Goal: Check status: Check status

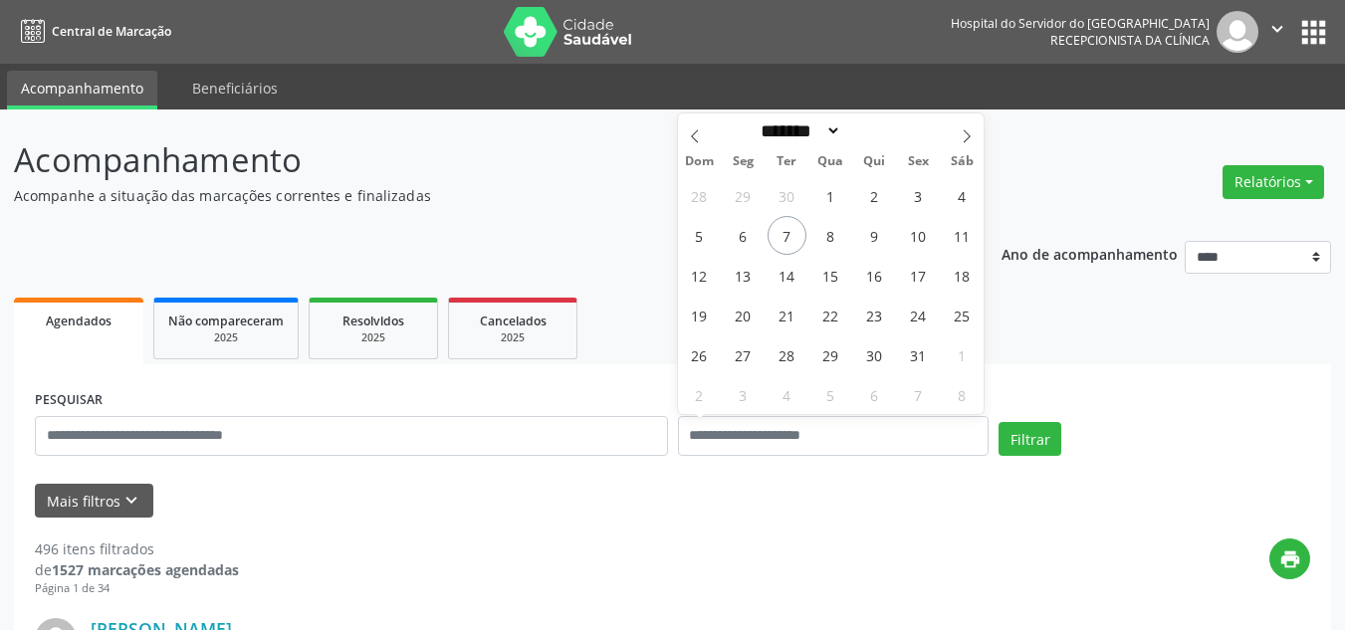
select select "*"
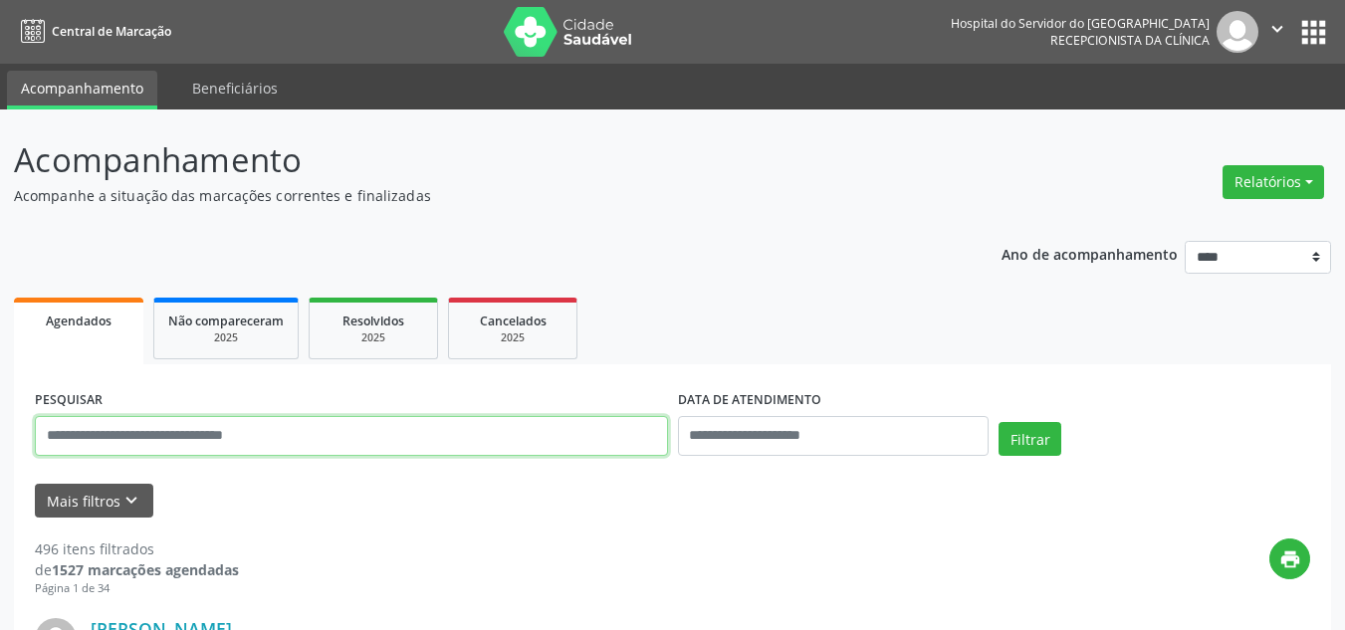
click at [531, 436] on input "text" at bounding box center [351, 436] width 633 height 40
paste input "**********"
click at [999, 422] on button "Filtrar" at bounding box center [1030, 439] width 63 height 34
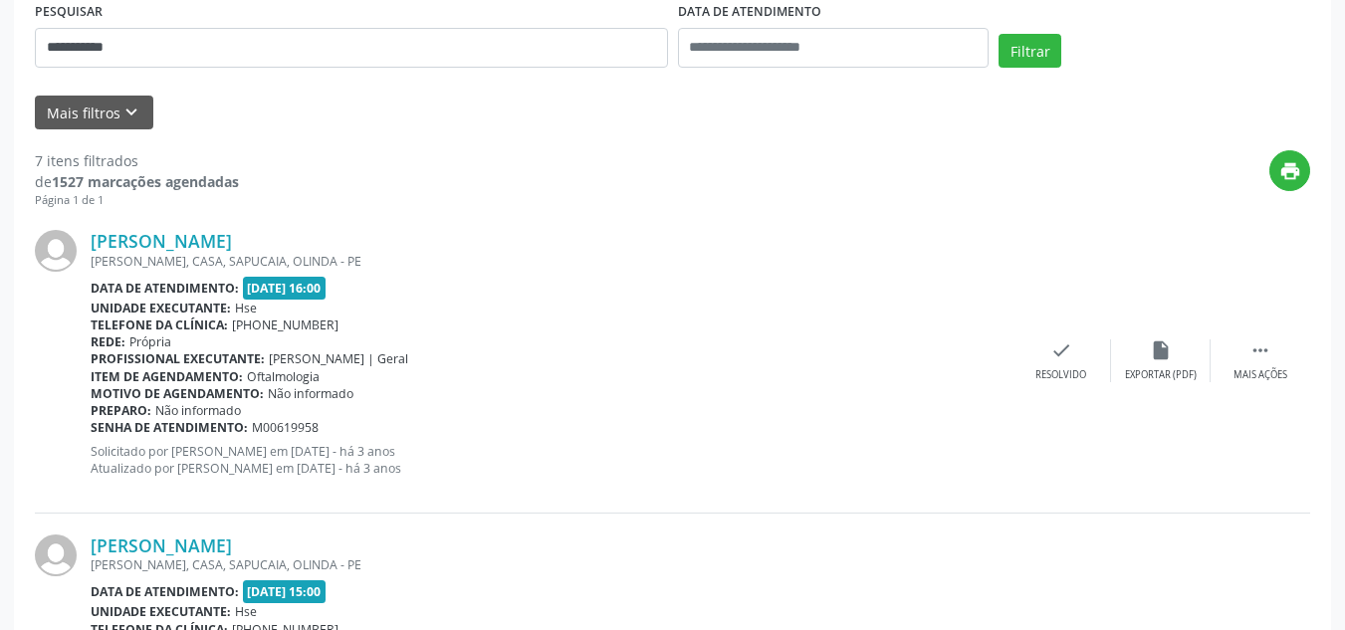
scroll to position [398, 0]
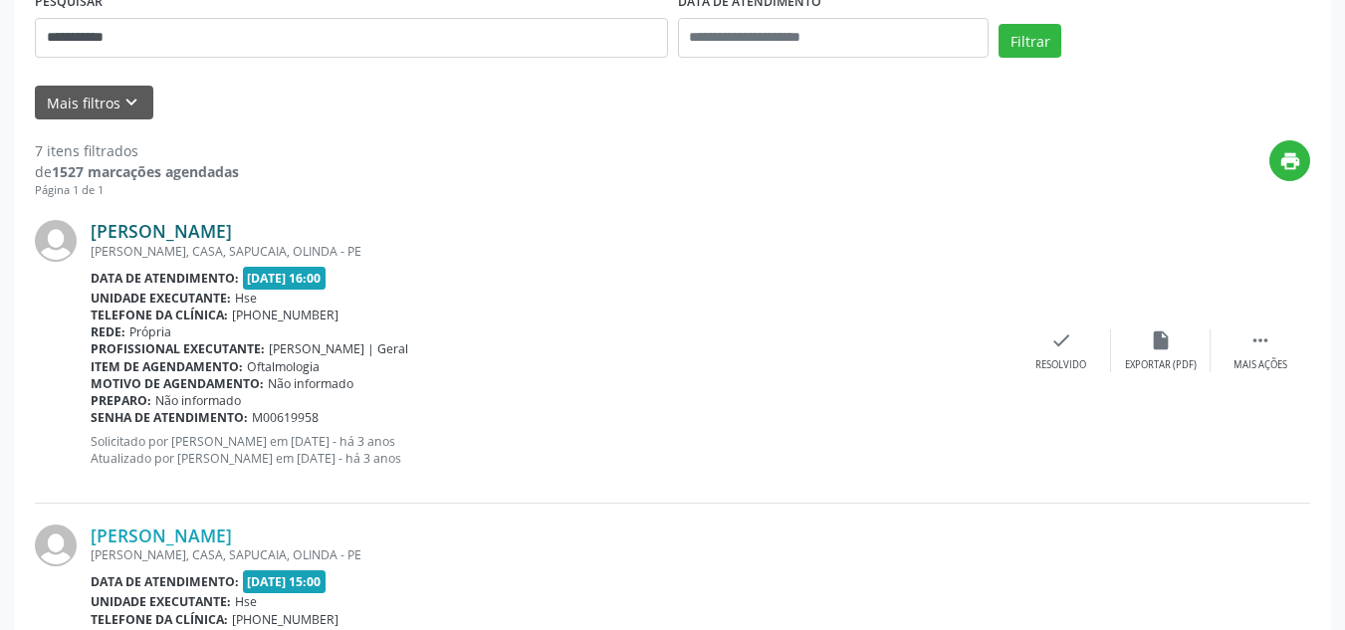
click at [212, 232] on link "[PERSON_NAME]" at bounding box center [161, 231] width 141 height 22
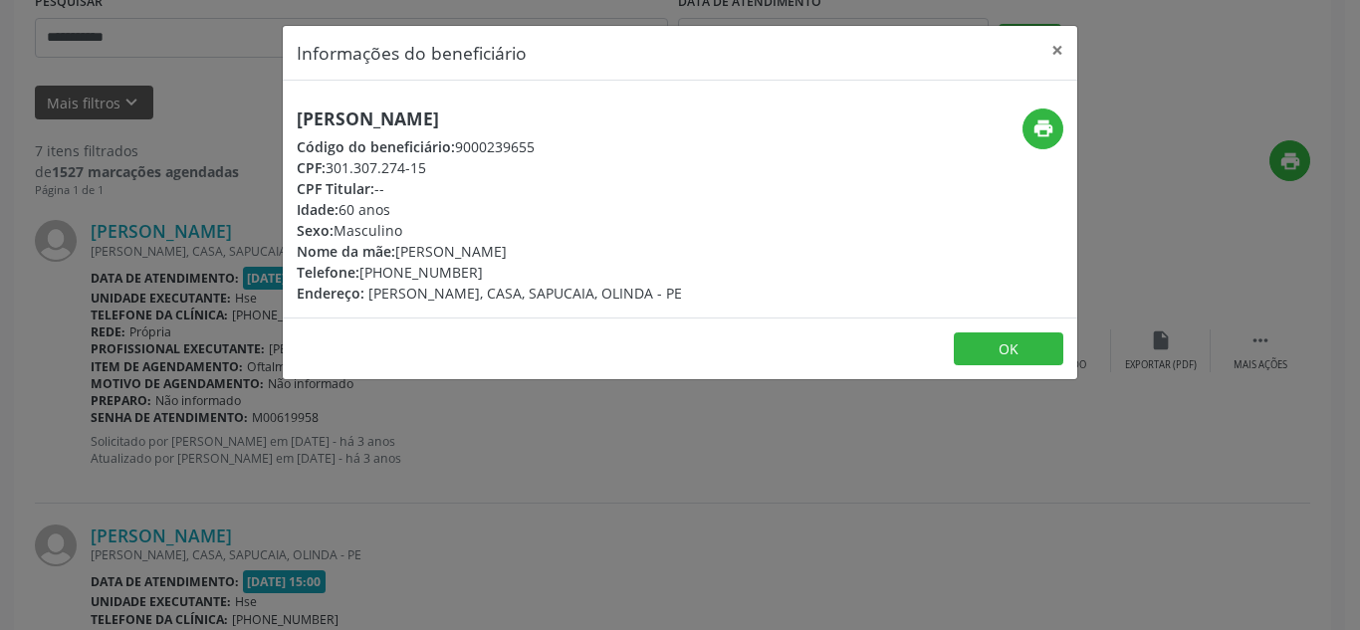
drag, startPoint x: 539, startPoint y: 110, endPoint x: 153, endPoint y: 110, distance: 385.3
click at [153, 110] on div "Informações do beneficiário × [PERSON_NAME] Código do beneficiário: 9000239655 …" at bounding box center [680, 315] width 1360 height 630
copy h5 "[PERSON_NAME]"
click at [1042, 52] on button "×" at bounding box center [1057, 50] width 40 height 49
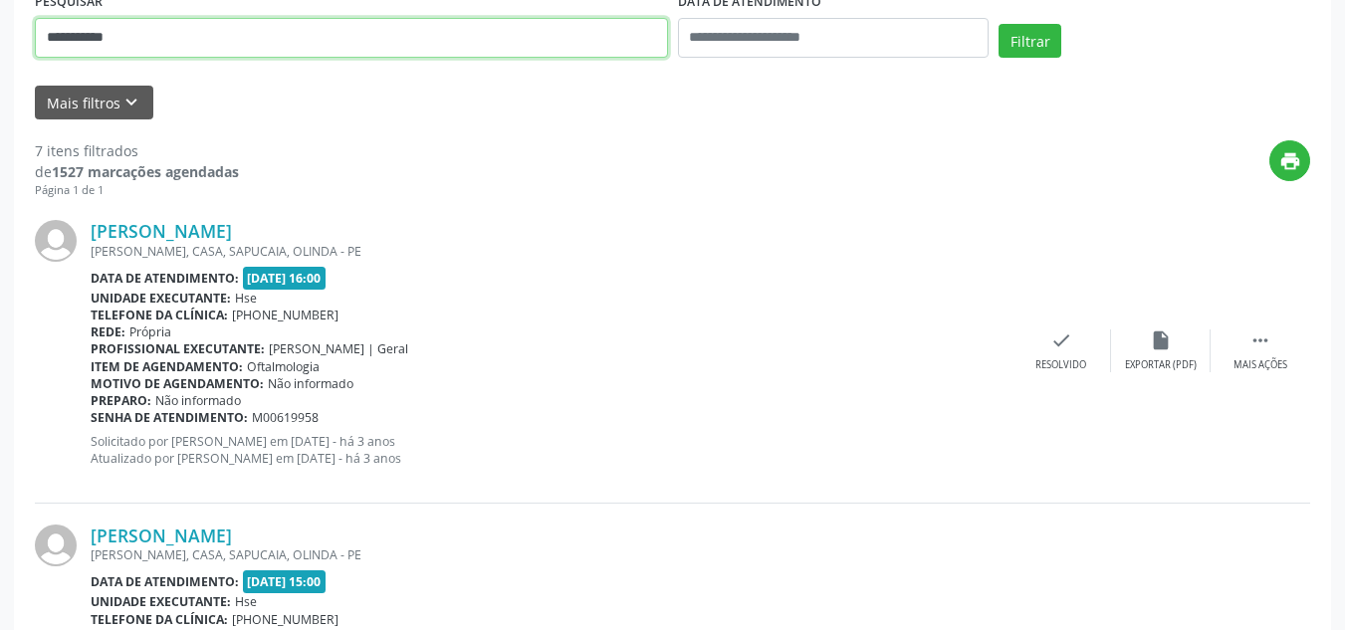
drag, startPoint x: 356, startPoint y: 29, endPoint x: 0, endPoint y: 29, distance: 356.4
paste input "text"
type input "**********"
click at [999, 24] on button "Filtrar" at bounding box center [1030, 41] width 63 height 34
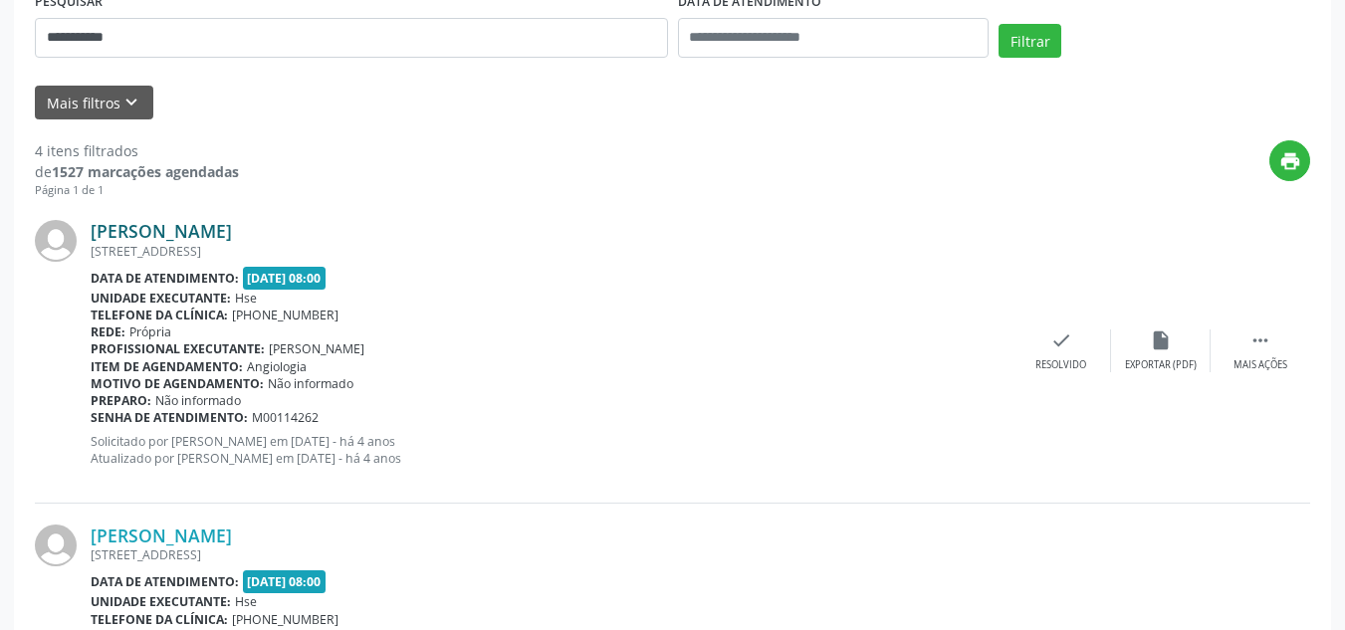
click at [232, 231] on link "[PERSON_NAME]" at bounding box center [161, 231] width 141 height 22
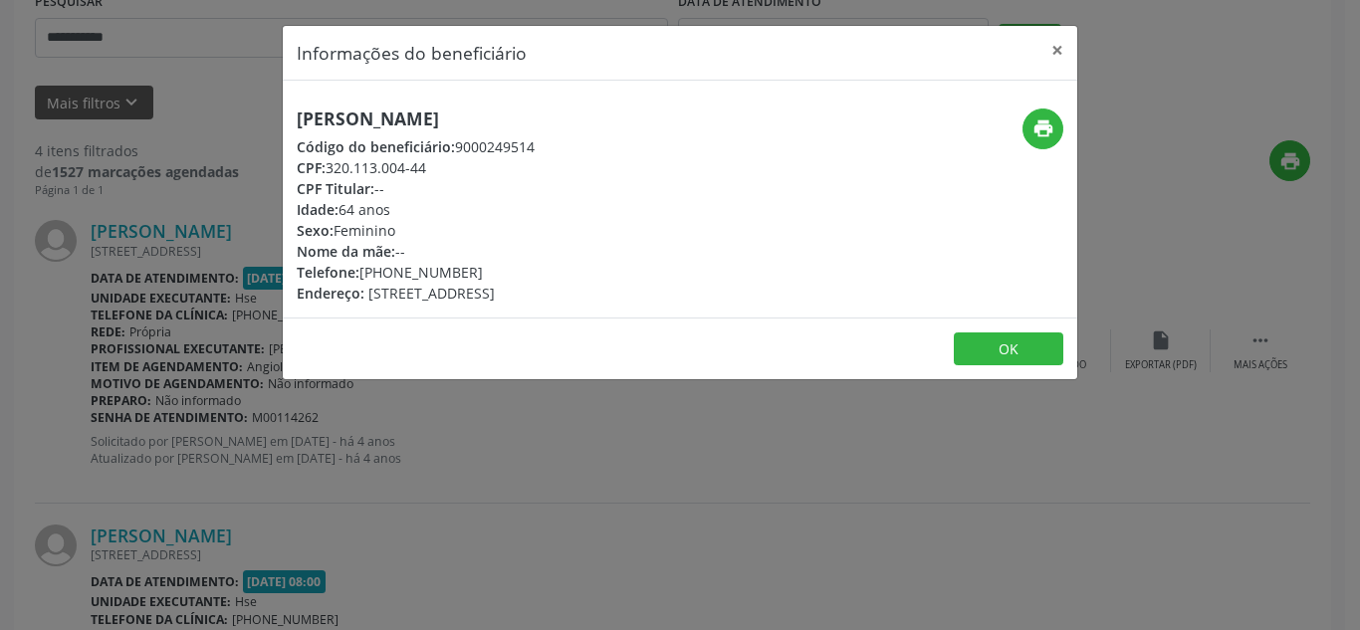
drag, startPoint x: 572, startPoint y: 92, endPoint x: 278, endPoint y: 104, distance: 295.0
click at [278, 104] on div "Informações do beneficiário × [PERSON_NAME] Código do beneficiário: 9000249514 …" at bounding box center [680, 315] width 1360 height 630
copy h5 "[PERSON_NAME]"
